Goal: Information Seeking & Learning: Compare options

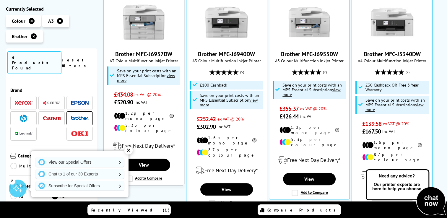
click at [139, 54] on link "Brother MFC-J6957DW" at bounding box center [143, 54] width 57 height 8
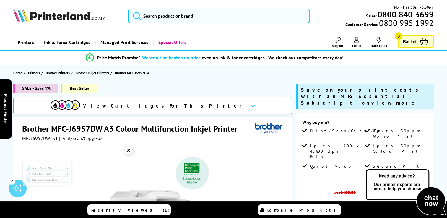
click at [250, 106] on icon at bounding box center [252, 105] width 5 height 3
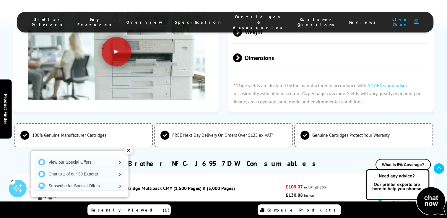
scroll to position [1869, 0]
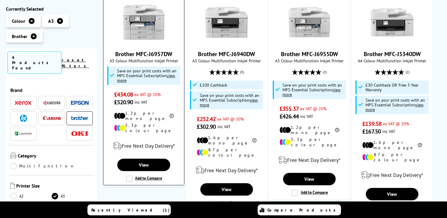
scroll to position [142, 0]
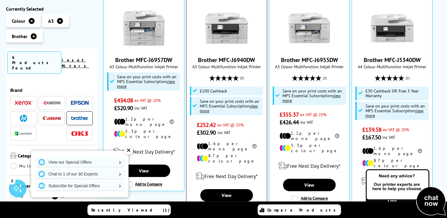
click at [231, 58] on link "Brother MFC-J6940DW" at bounding box center [226, 60] width 57 height 8
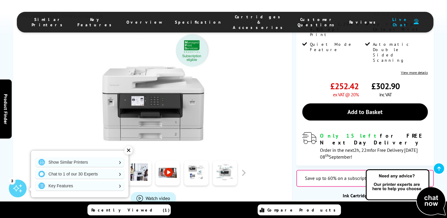
scroll to position [148, 0]
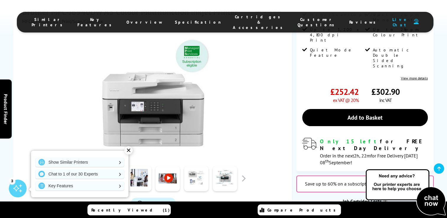
click at [202, 166] on link at bounding box center [196, 178] width 24 height 25
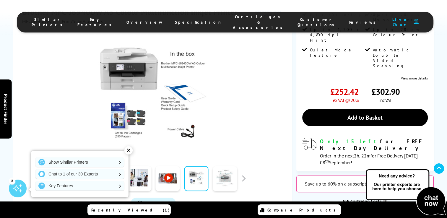
click at [216, 166] on link at bounding box center [225, 178] width 24 height 25
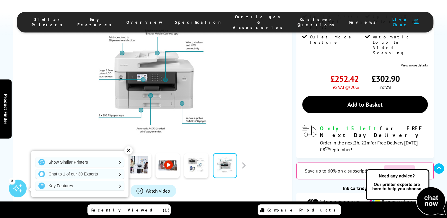
scroll to position [118, 0]
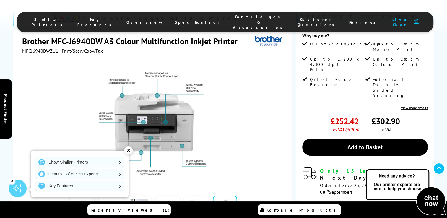
click at [247, 125] on div at bounding box center [153, 120] width 262 height 133
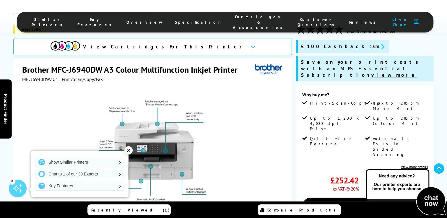
click at [211, 46] on div "View Cartridges For This Printer" at bounding box center [152, 46] width 279 height 17
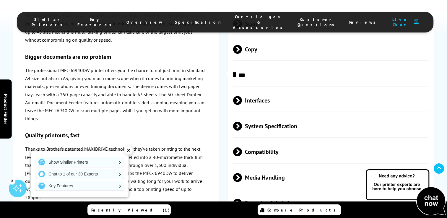
scroll to position [1907, 0]
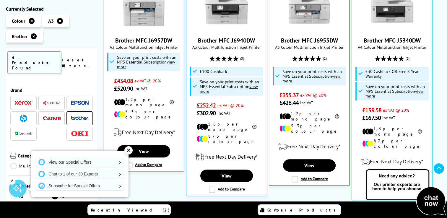
scroll to position [136, 0]
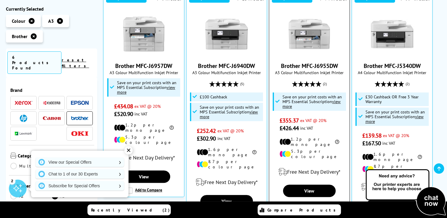
click at [307, 69] on link "Brother MFC-J6955DW" at bounding box center [309, 66] width 57 height 8
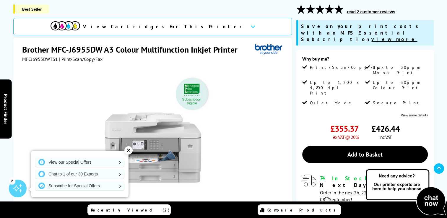
scroll to position [89, 0]
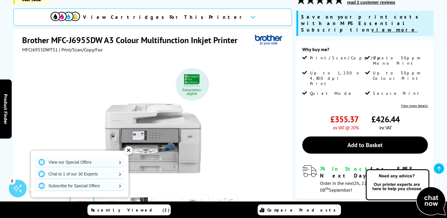
click at [131, 152] on div "✕" at bounding box center [128, 150] width 8 height 8
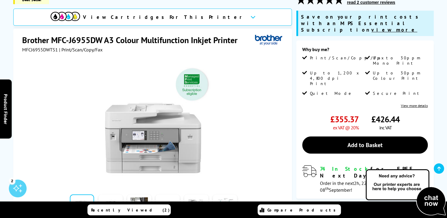
click at [201, 16] on div "View Cartridges For This Printer" at bounding box center [152, 17] width 279 height 17
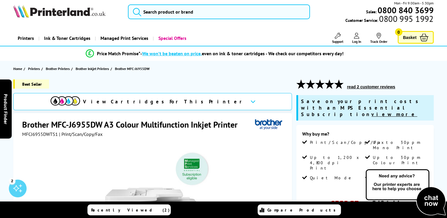
scroll to position [0, 0]
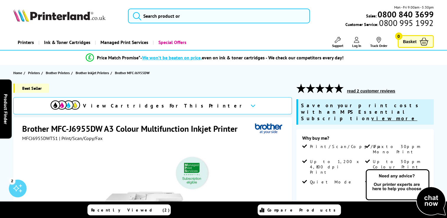
click at [365, 90] on button "read 2 customer reviews" at bounding box center [371, 90] width 52 height 5
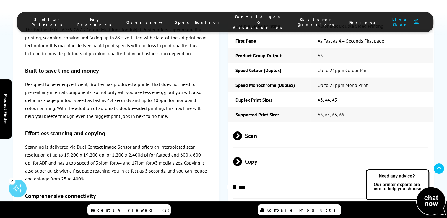
scroll to position [1393, 0]
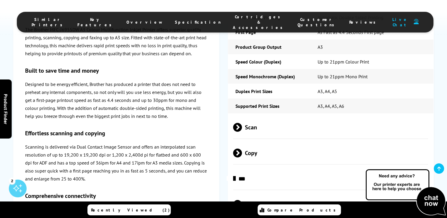
click at [248, 120] on span "Scan" at bounding box center [330, 127] width 195 height 22
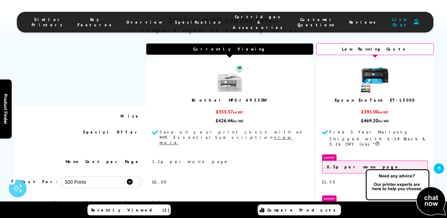
scroll to position [743, 0]
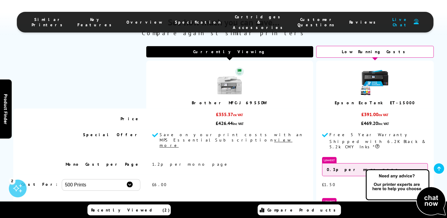
click at [361, 100] on link "Epson EcoTank ET-15000" at bounding box center [375, 102] width 80 height 5
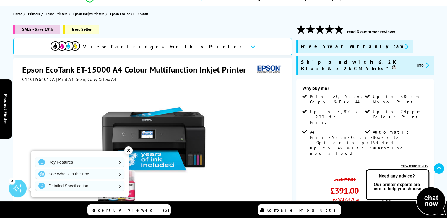
scroll to position [89, 0]
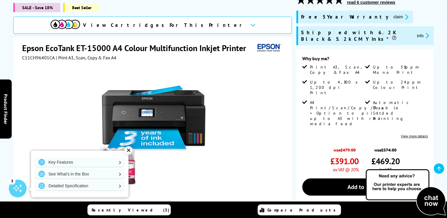
click at [210, 17] on div "View Cartridges For This Printer" at bounding box center [152, 25] width 279 height 17
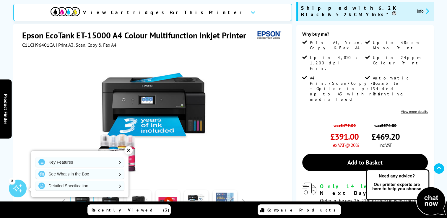
scroll to position [177, 0]
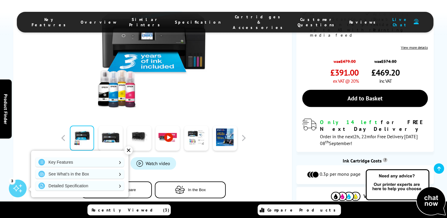
click at [130, 152] on div "✕" at bounding box center [128, 150] width 8 height 8
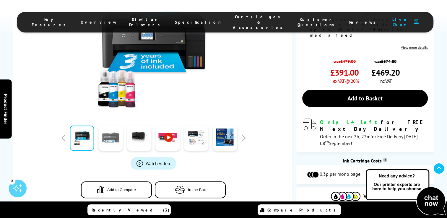
drag, startPoint x: 112, startPoint y: 124, endPoint x: 115, endPoint y: 124, distance: 3.2
click at [112, 126] on link at bounding box center [110, 138] width 24 height 25
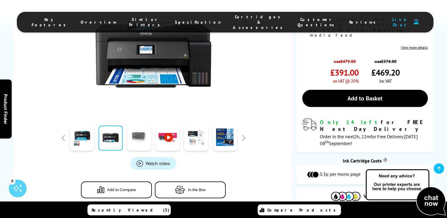
click at [139, 126] on link at bounding box center [139, 138] width 24 height 25
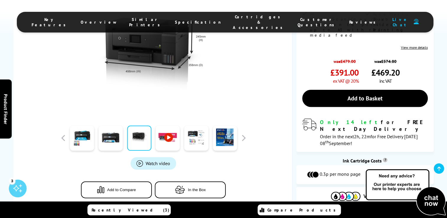
scroll to position [118, 0]
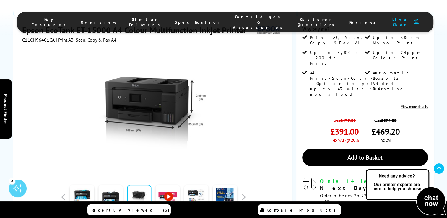
click at [169, 185] on link at bounding box center [168, 197] width 24 height 25
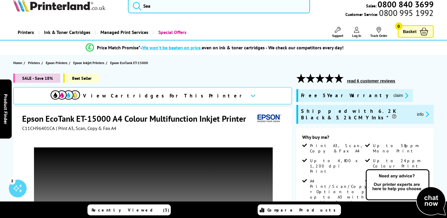
scroll to position [0, 0]
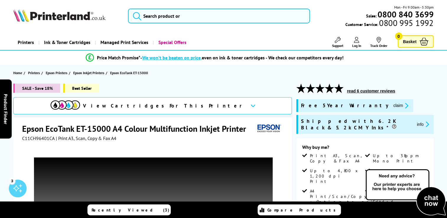
click at [358, 88] on button "read 6 customer reviews" at bounding box center [371, 90] width 52 height 5
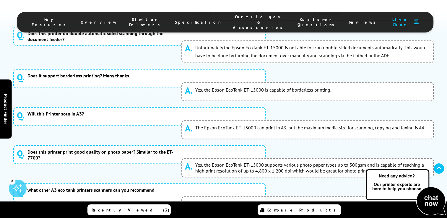
scroll to position [3305, 0]
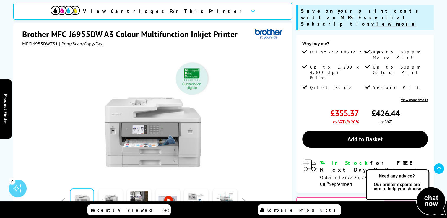
scroll to position [124, 0]
